Goal: Find specific page/section: Find specific page/section

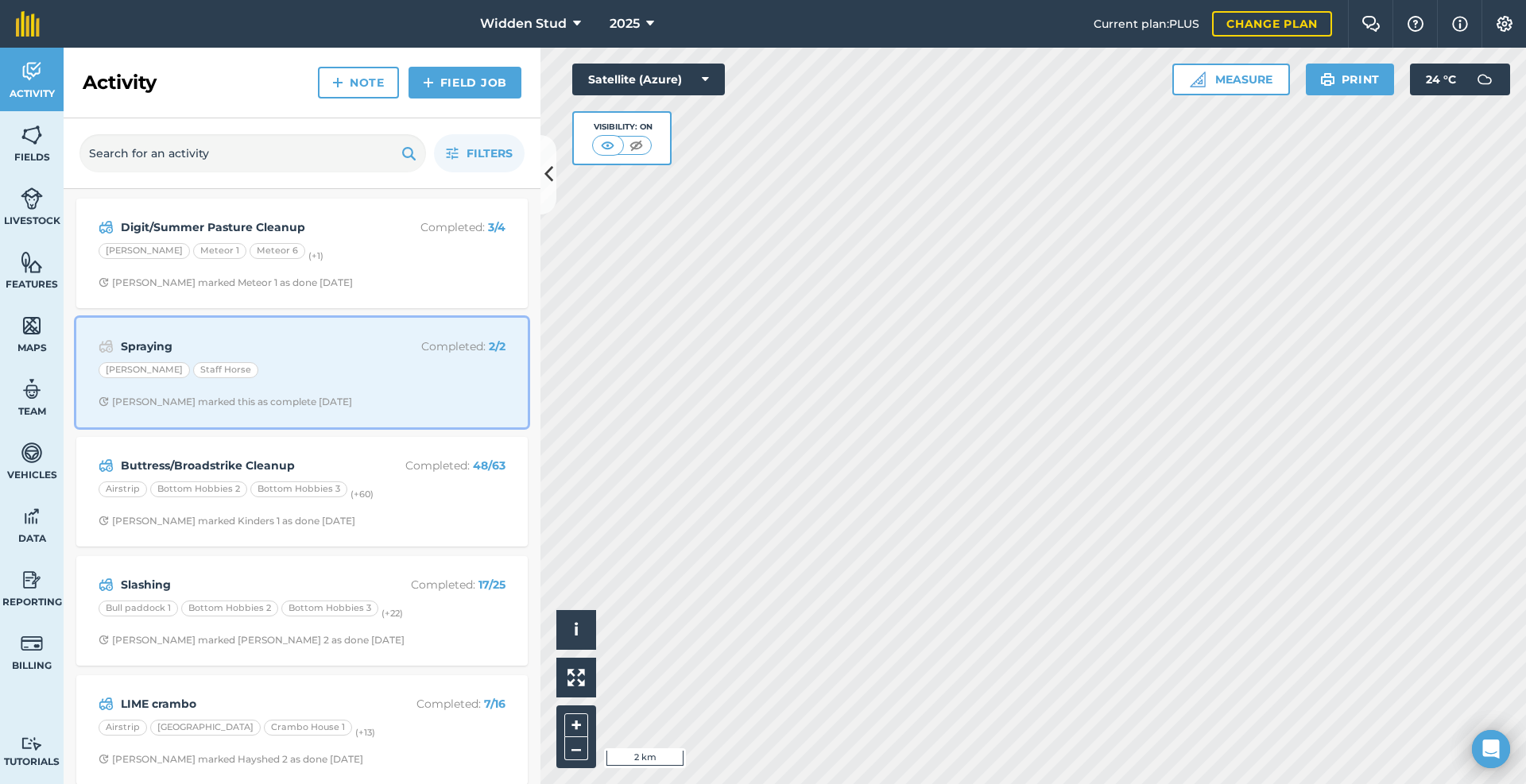
click at [400, 363] on div "Nanny Paddock Staff Horse" at bounding box center [302, 372] width 407 height 21
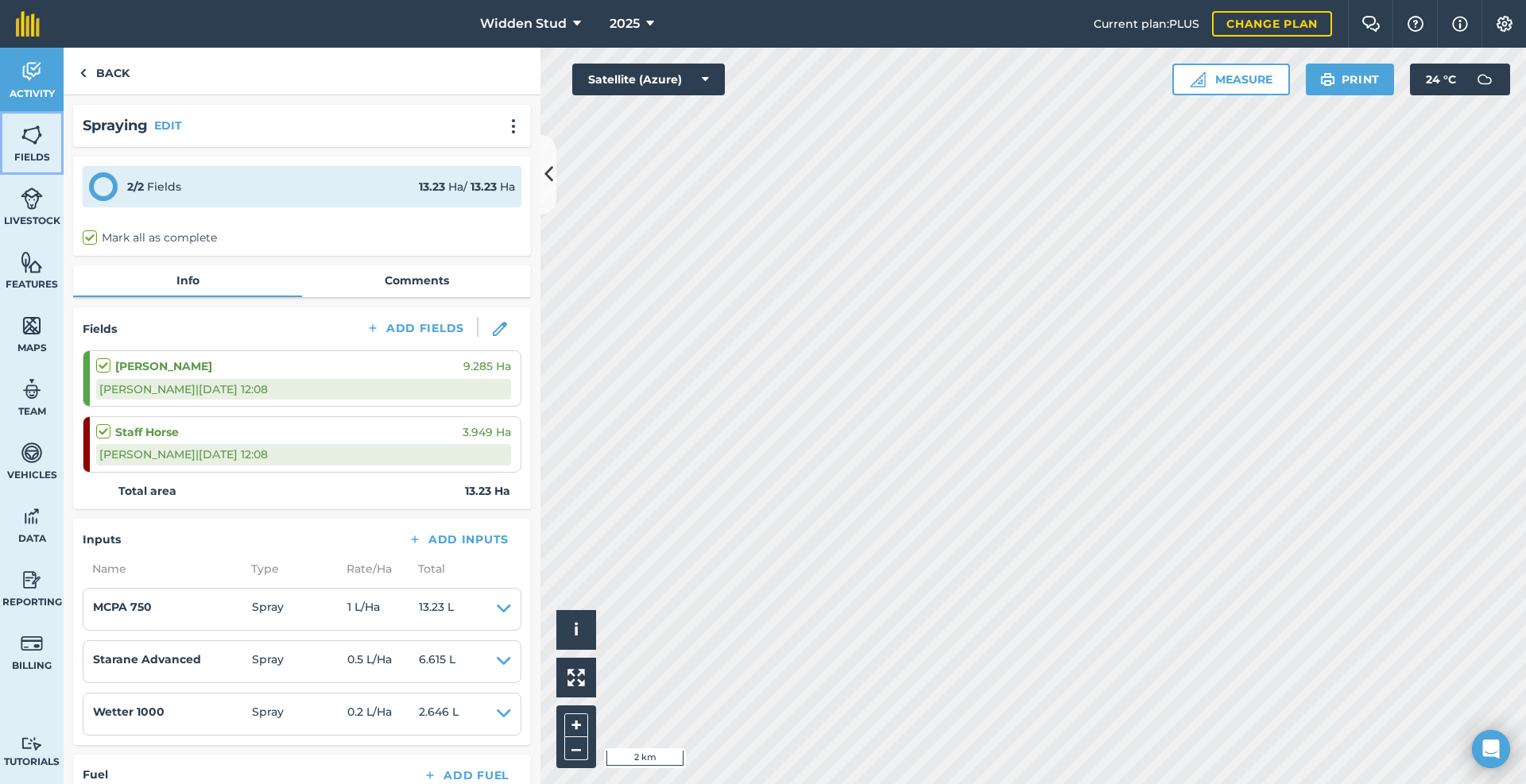
click at [34, 137] on img at bounding box center [32, 135] width 22 height 24
